Goal: Information Seeking & Learning: Learn about a topic

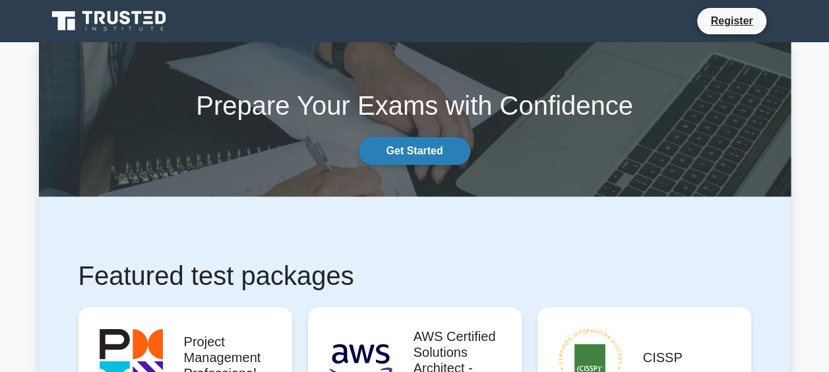
click at [396, 157] on link "Get Started" at bounding box center [414, 151] width 111 height 28
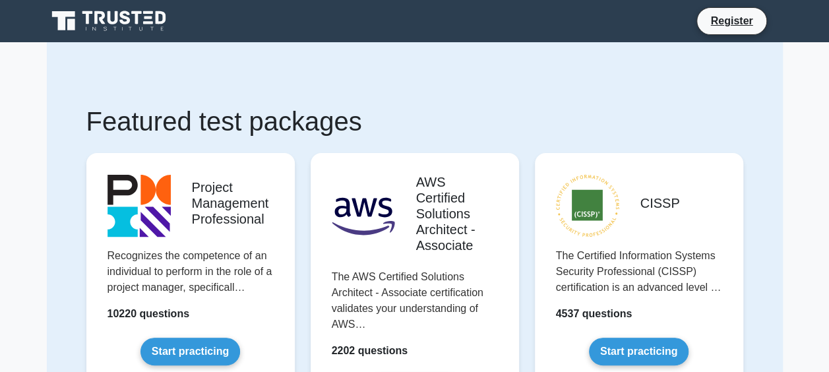
click at [123, 22] on icon at bounding box center [125, 18] width 11 height 14
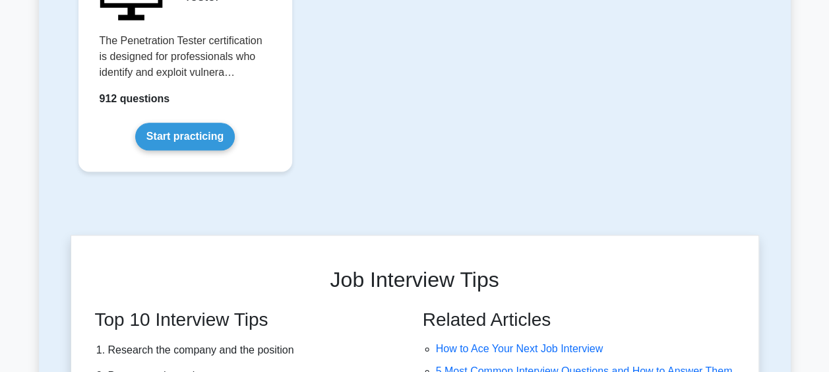
scroll to position [3232, 0]
